Goal: Task Accomplishment & Management: Manage account settings

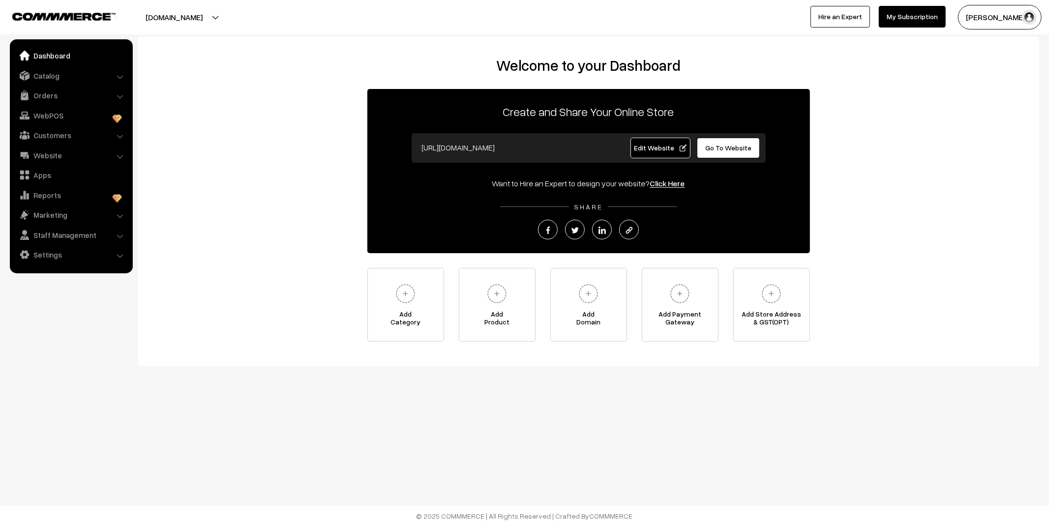
click at [50, 92] on link "Orders" at bounding box center [70, 96] width 117 height 18
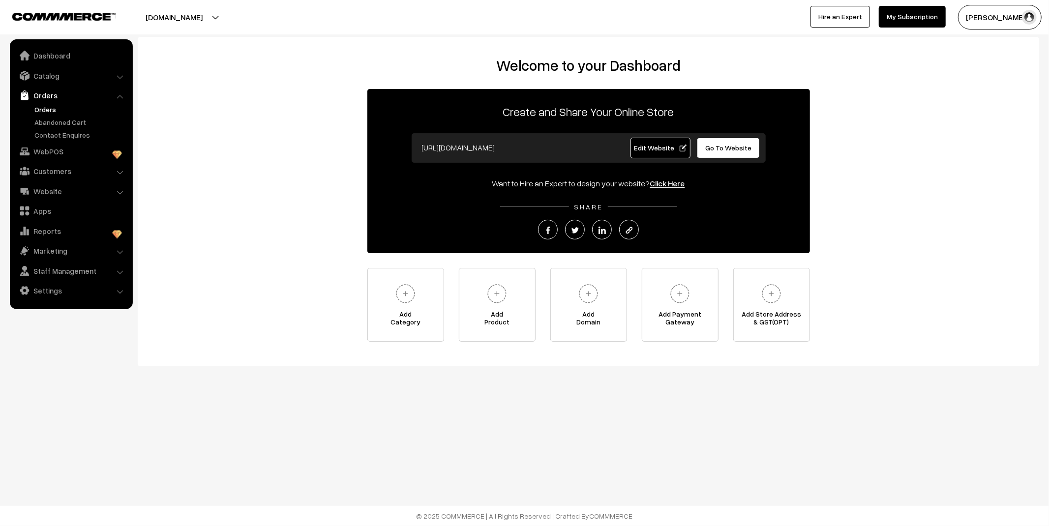
click at [42, 112] on link "Orders" at bounding box center [80, 109] width 97 height 10
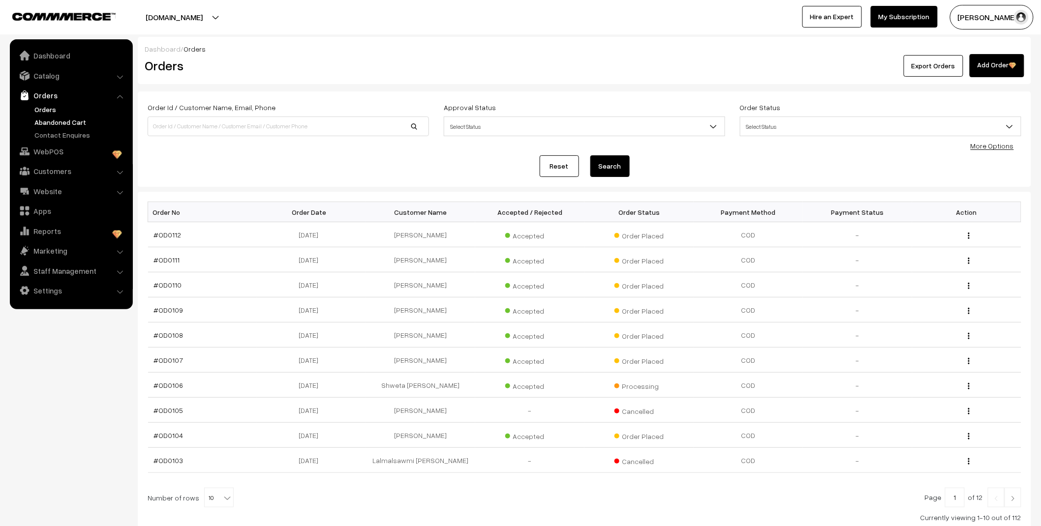
click at [47, 121] on link "Abandoned Cart" at bounding box center [80, 122] width 97 height 10
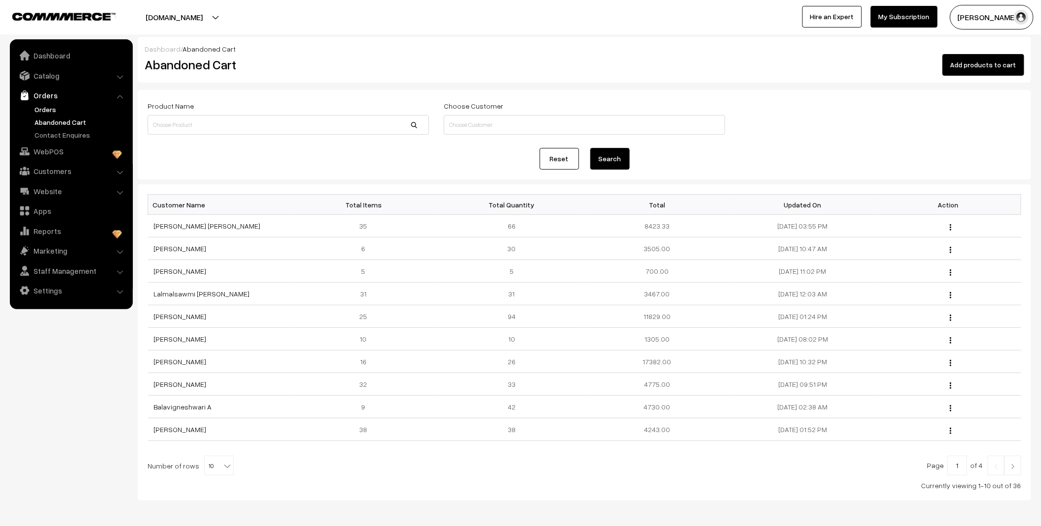
click at [42, 107] on link "Orders" at bounding box center [80, 109] width 97 height 10
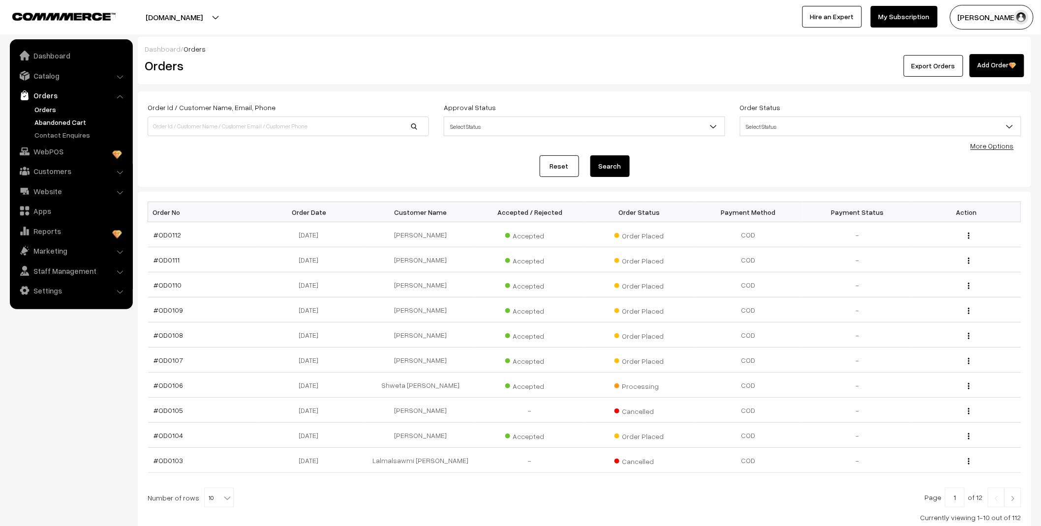
click at [45, 117] on link "Abandoned Cart" at bounding box center [80, 122] width 97 height 10
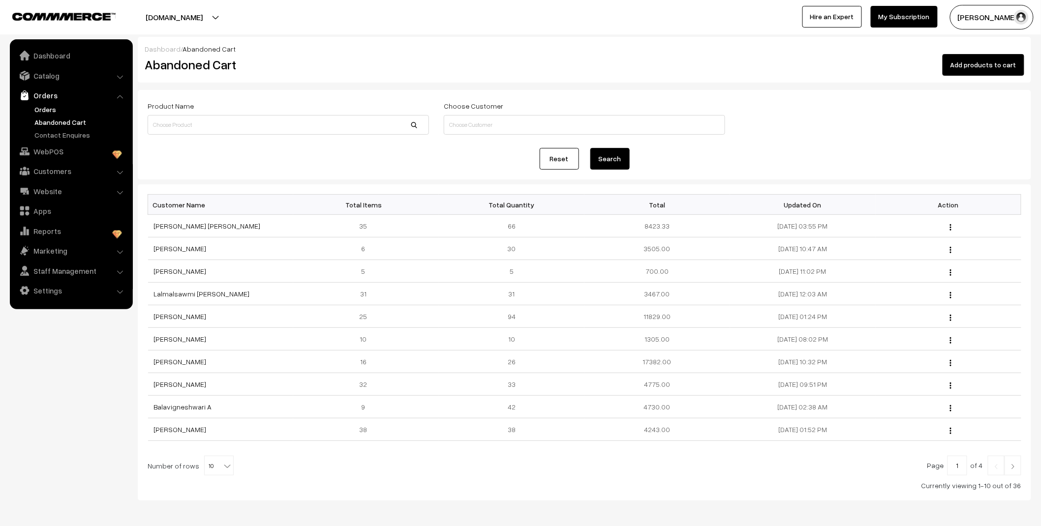
click at [45, 110] on link "Orders" at bounding box center [80, 109] width 97 height 10
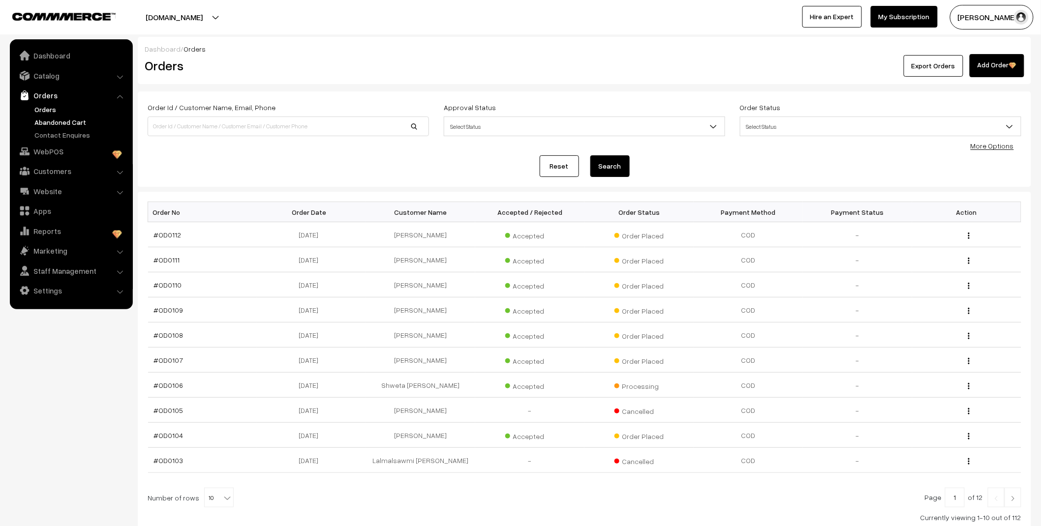
click at [53, 123] on link "Abandoned Cart" at bounding box center [80, 122] width 97 height 10
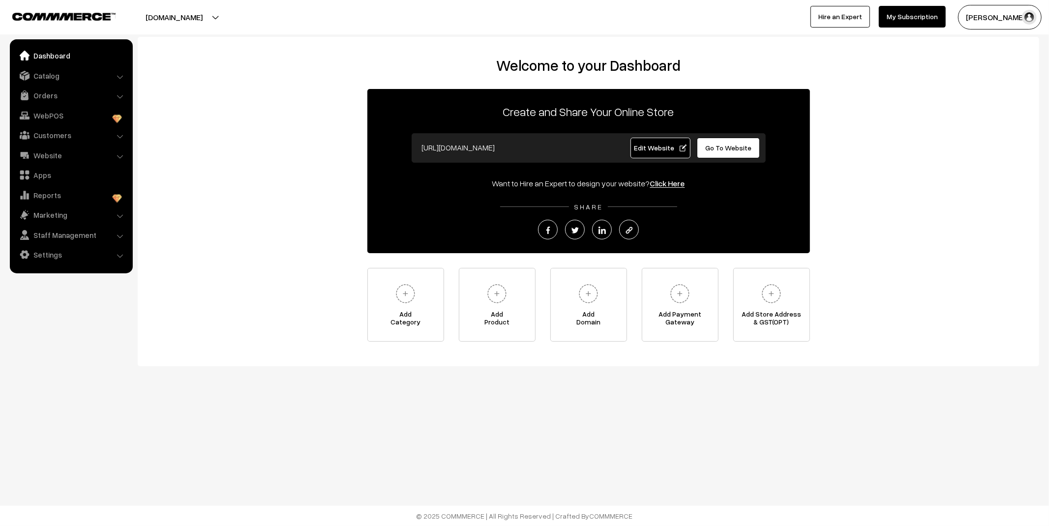
click at [72, 101] on link "Orders" at bounding box center [70, 96] width 117 height 18
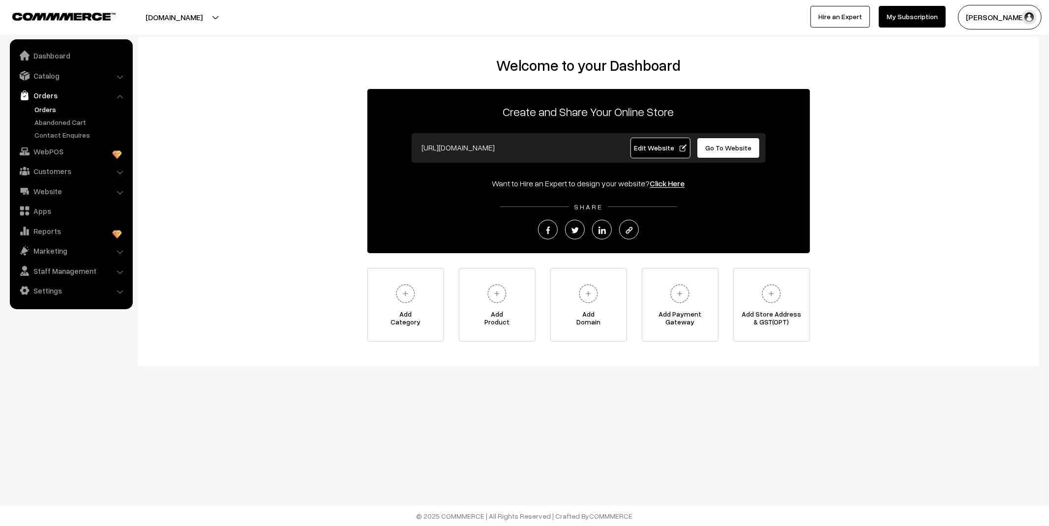
click at [40, 105] on link "Orders" at bounding box center [80, 109] width 97 height 10
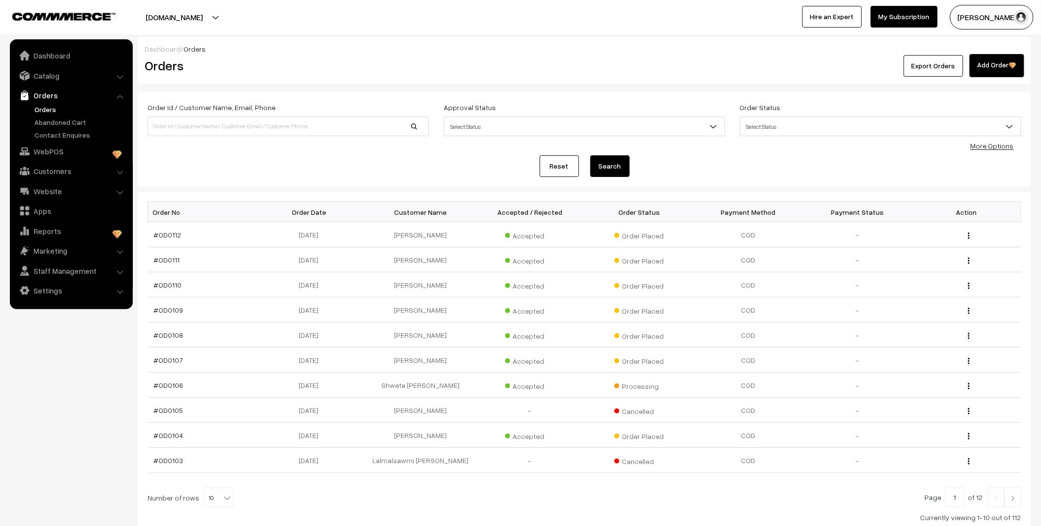
click at [50, 123] on link "Abandoned Cart" at bounding box center [80, 122] width 97 height 10
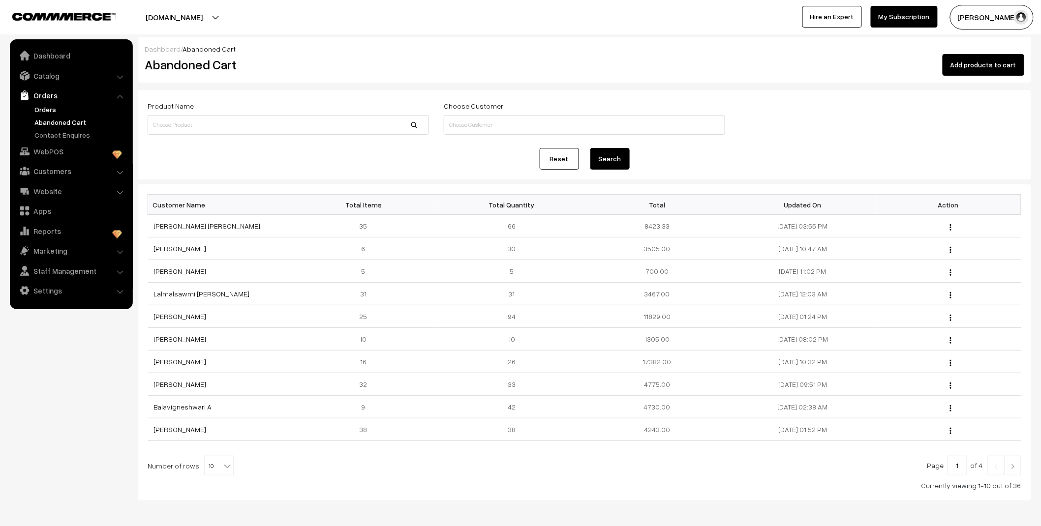
click at [50, 107] on link "Orders" at bounding box center [80, 109] width 97 height 10
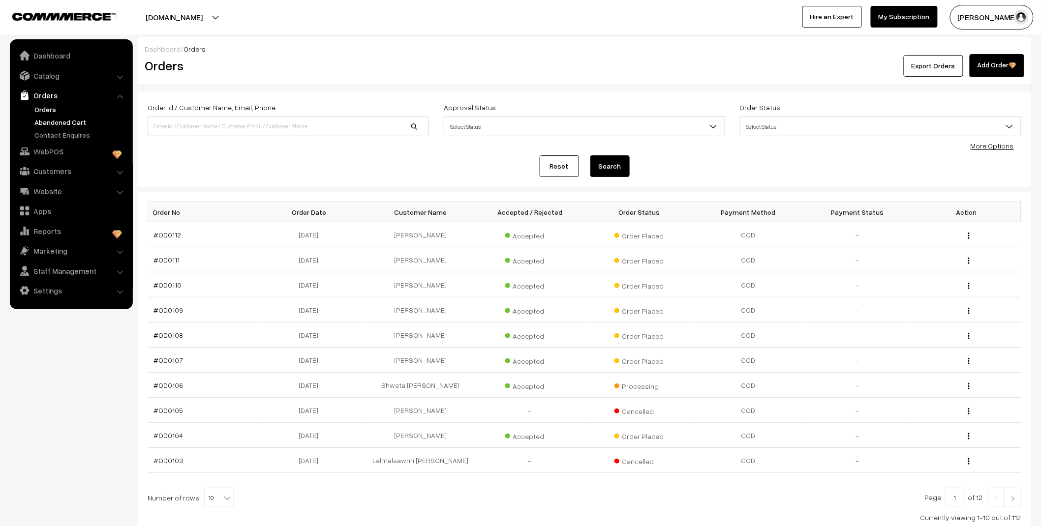
click at [49, 123] on link "Abandoned Cart" at bounding box center [80, 122] width 97 height 10
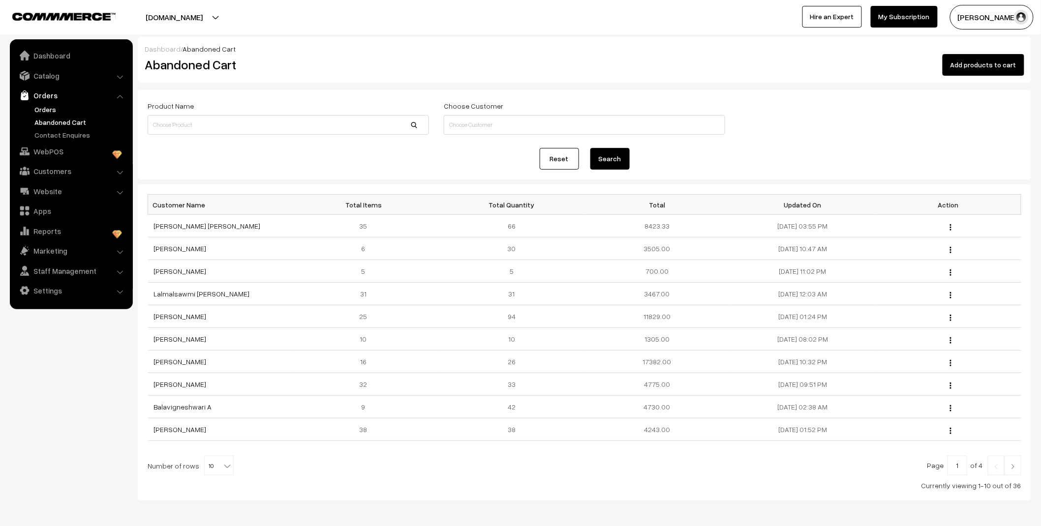
click at [48, 107] on link "Orders" at bounding box center [80, 109] width 97 height 10
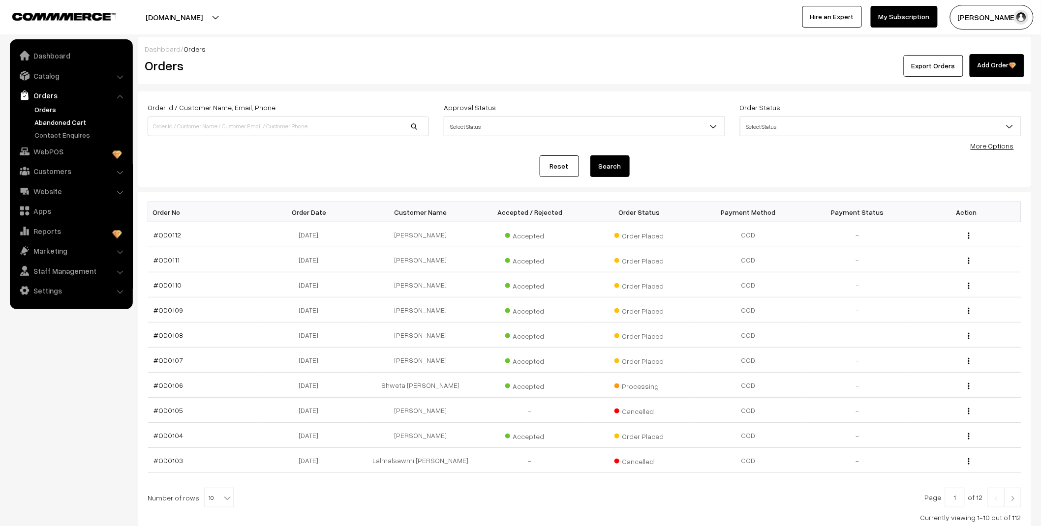
click at [54, 121] on link "Abandoned Cart" at bounding box center [80, 122] width 97 height 10
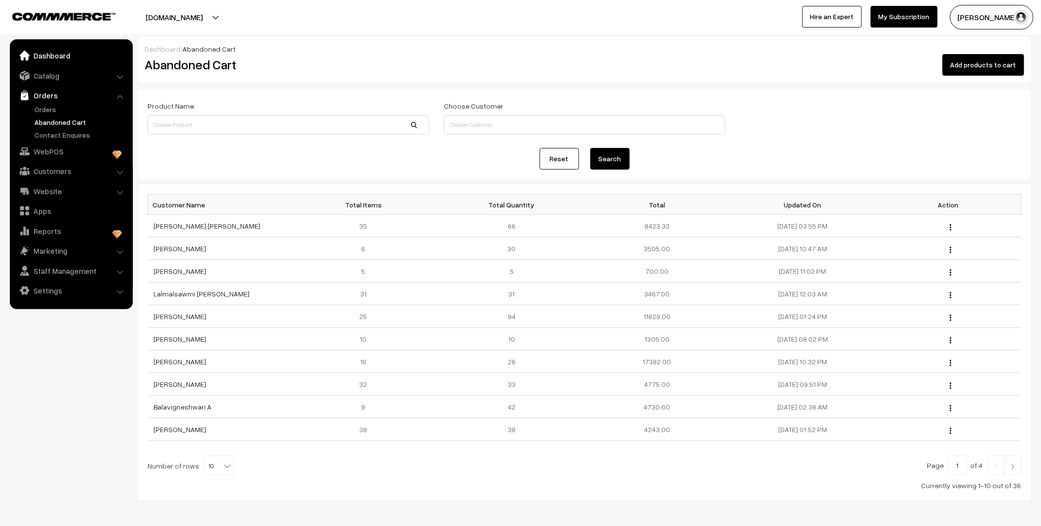
click at [60, 57] on link "Dashboard" at bounding box center [70, 56] width 117 height 18
